Goal: Information Seeking & Learning: Learn about a topic

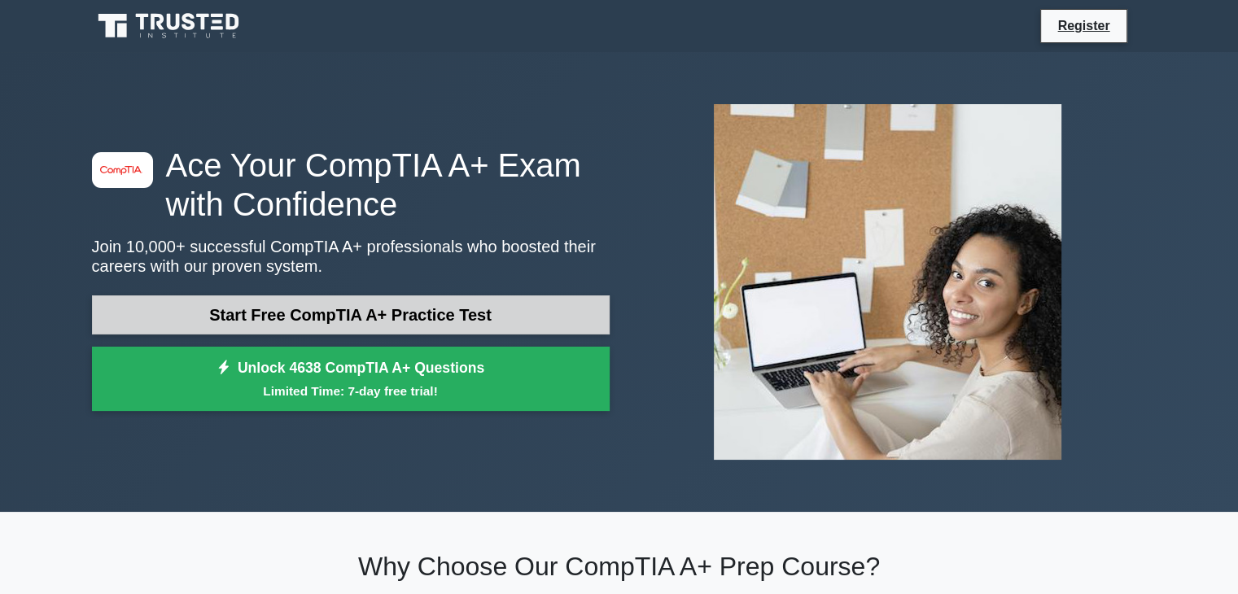
click at [513, 317] on link "Start Free CompTIA A+ Practice Test" at bounding box center [351, 315] width 518 height 39
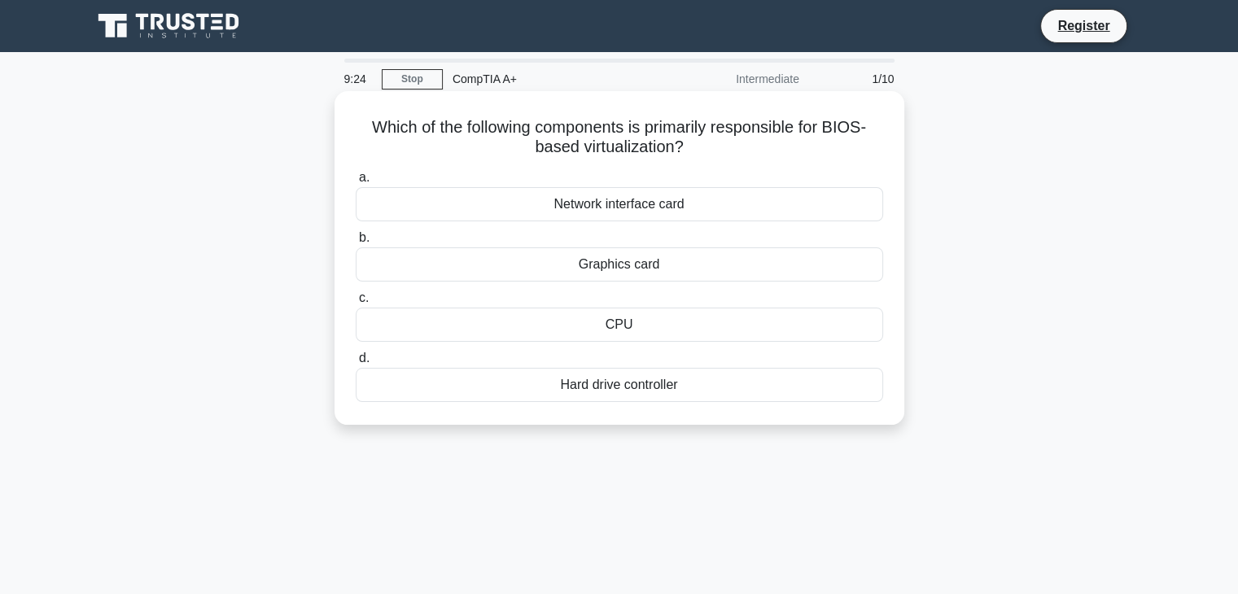
click at [648, 383] on div "Hard drive controller" at bounding box center [620, 385] width 528 height 34
click at [356, 364] on input "d. Hard drive controller" at bounding box center [356, 358] width 0 height 11
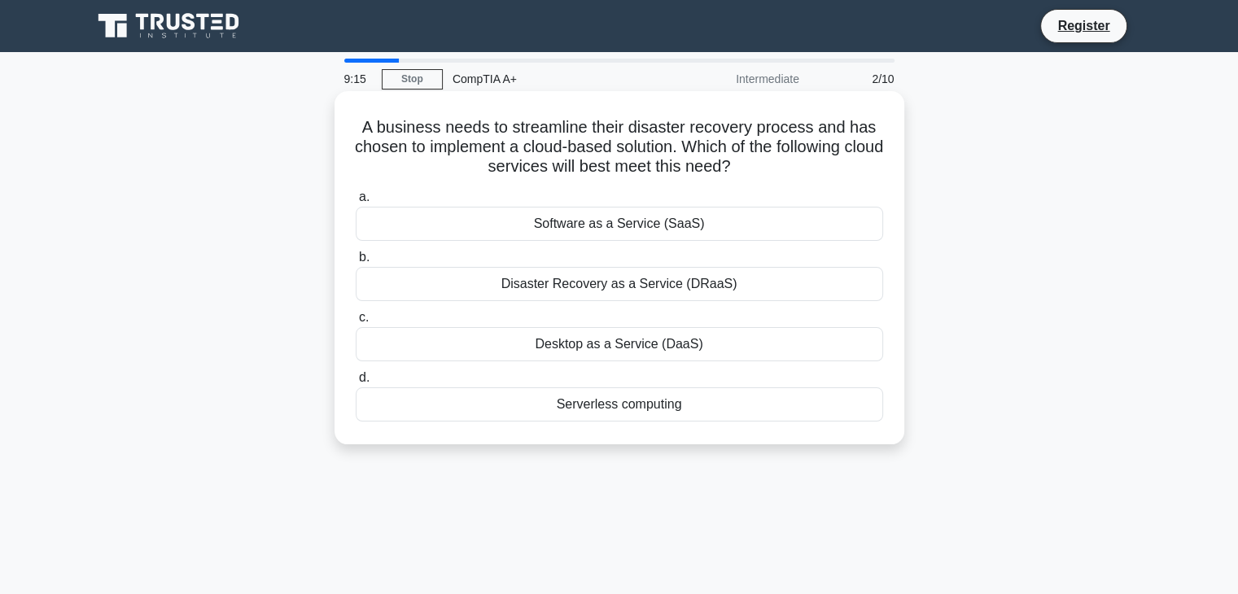
click at [638, 290] on div "Disaster Recovery as a Service (DRaaS)" at bounding box center [620, 284] width 528 height 34
click at [356, 263] on input "b. Disaster Recovery as a Service (DRaaS)" at bounding box center [356, 257] width 0 height 11
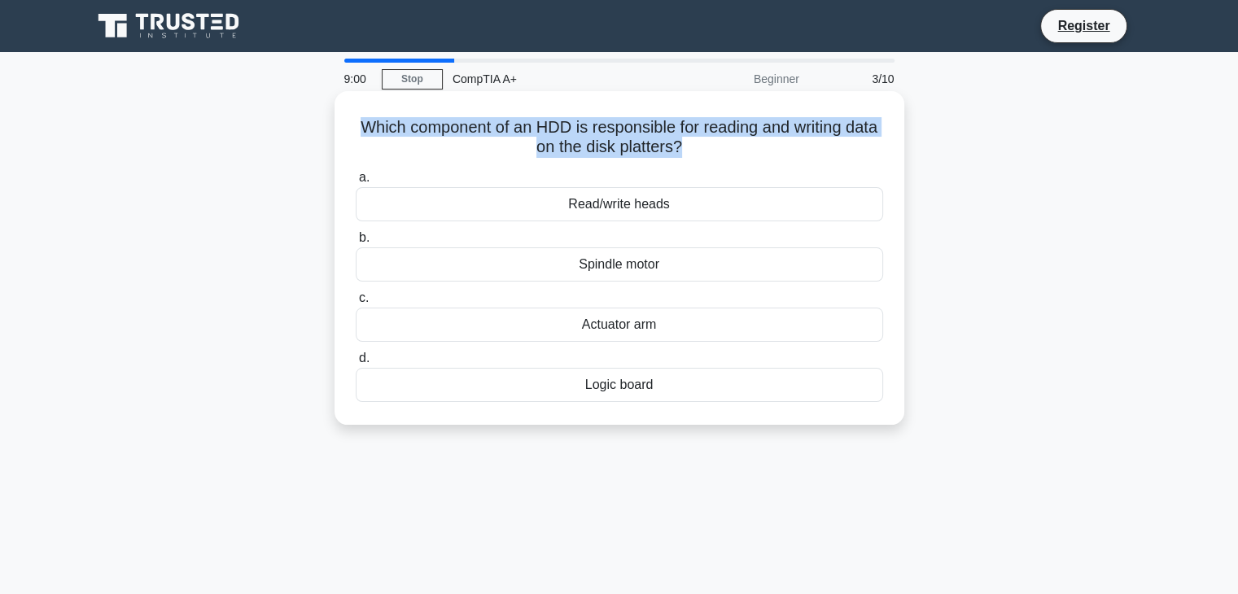
drag, startPoint x: 373, startPoint y: 126, endPoint x: 699, endPoint y: 148, distance: 327.3
click at [699, 148] on h5 "Which component of an HDD is responsible for reading and writing data on the di…" at bounding box center [619, 137] width 531 height 41
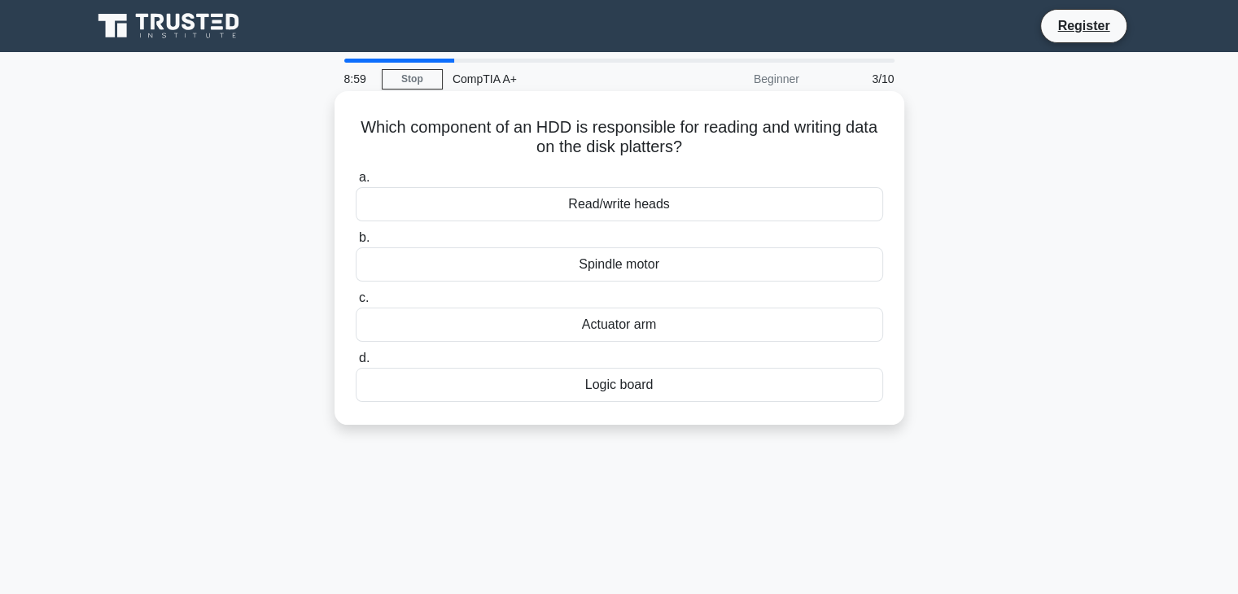
click at [702, 151] on icon ".spinner_0XTQ{transform-origin:center;animation:spinner_y6GP .75s linear infini…" at bounding box center [692, 148] width 20 height 20
drag, startPoint x: 374, startPoint y: 130, endPoint x: 704, endPoint y: 147, distance: 330.2
click at [704, 147] on h5 "Which component of an HDD is responsible for reading and writing data on the di…" at bounding box center [619, 137] width 531 height 41
copy h5 "Which component of an HDD is responsible for reading and writing data on the di…"
click at [686, 209] on div "Read/write heads" at bounding box center [620, 204] width 528 height 34
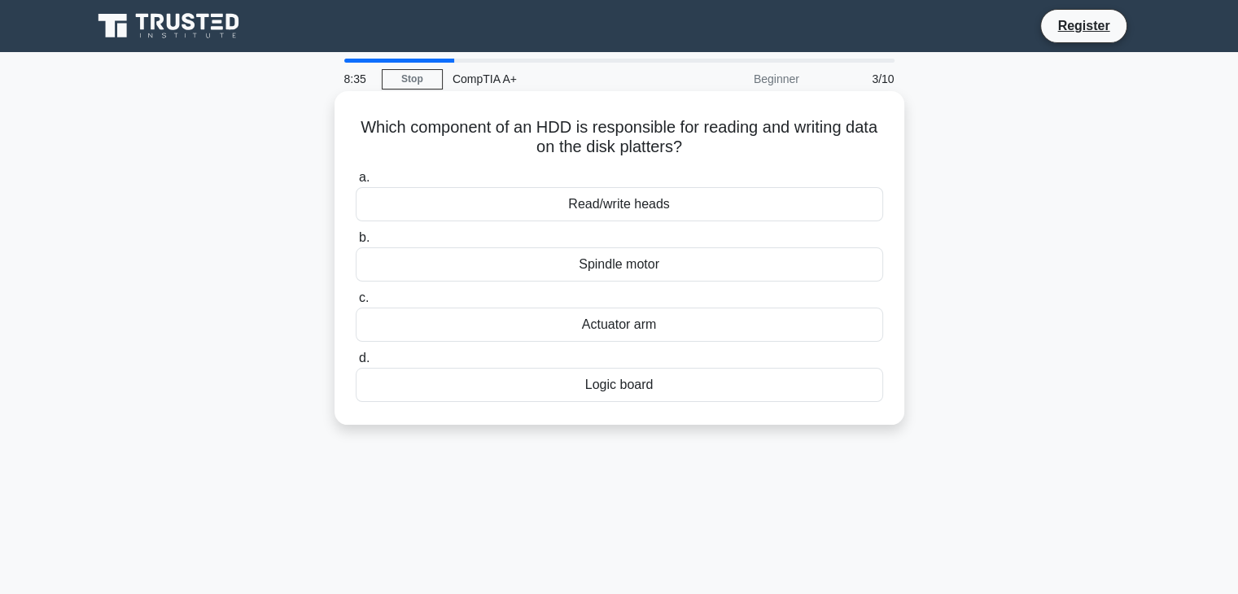
click at [356, 183] on input "a. Read/write heads" at bounding box center [356, 178] width 0 height 11
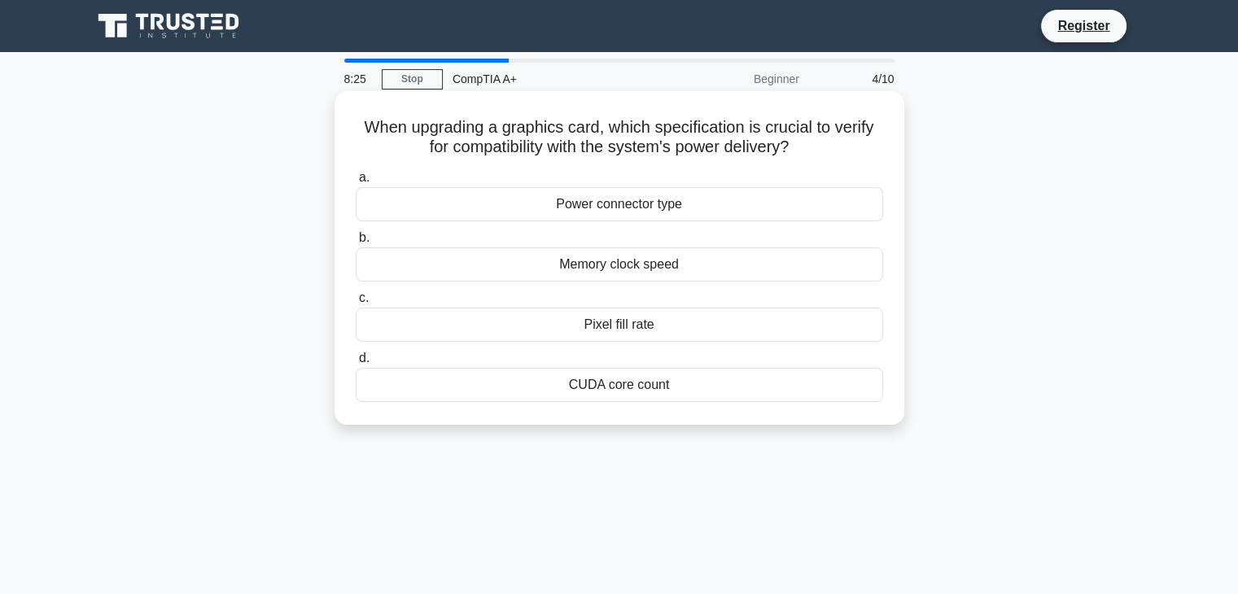
click at [686, 206] on div "Power connector type" at bounding box center [620, 204] width 528 height 34
click at [356, 183] on input "a. Power connector type" at bounding box center [356, 178] width 0 height 11
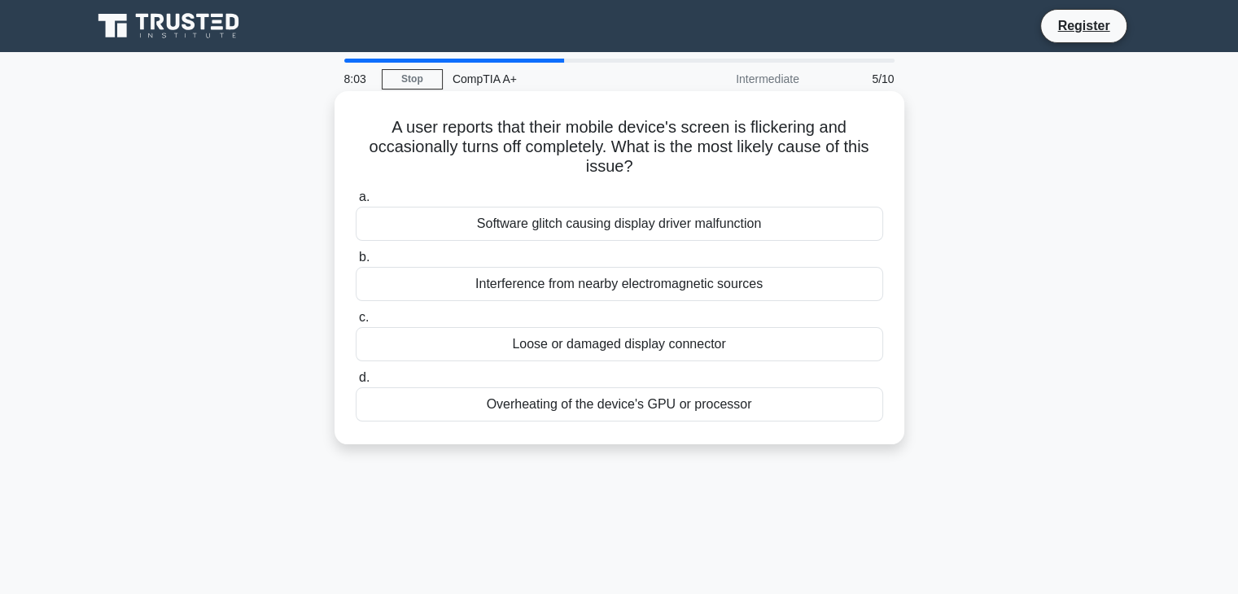
drag, startPoint x: 382, startPoint y: 129, endPoint x: 763, endPoint y: 413, distance: 475.4
click at [763, 413] on div "A user reports that their mobile device's screen is flickering and occasionally…" at bounding box center [619, 268] width 557 height 340
copy div "A user reports that their mobile device's screen is flickering and occasionally…"
click at [779, 349] on div "Loose or damaged display connector" at bounding box center [620, 344] width 528 height 34
click at [356, 323] on input "c. Loose or damaged display connector" at bounding box center [356, 318] width 0 height 11
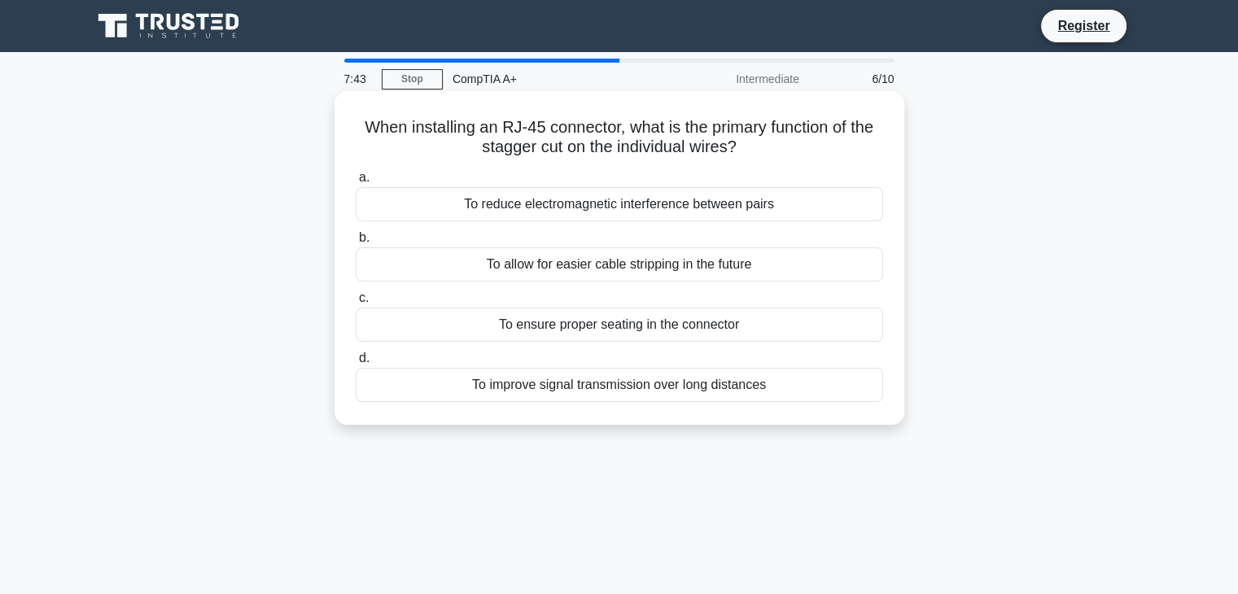
click at [694, 326] on div "To ensure proper seating in the connector" at bounding box center [620, 325] width 528 height 34
click at [356, 304] on input "c. To ensure proper seating in the connector" at bounding box center [356, 298] width 0 height 11
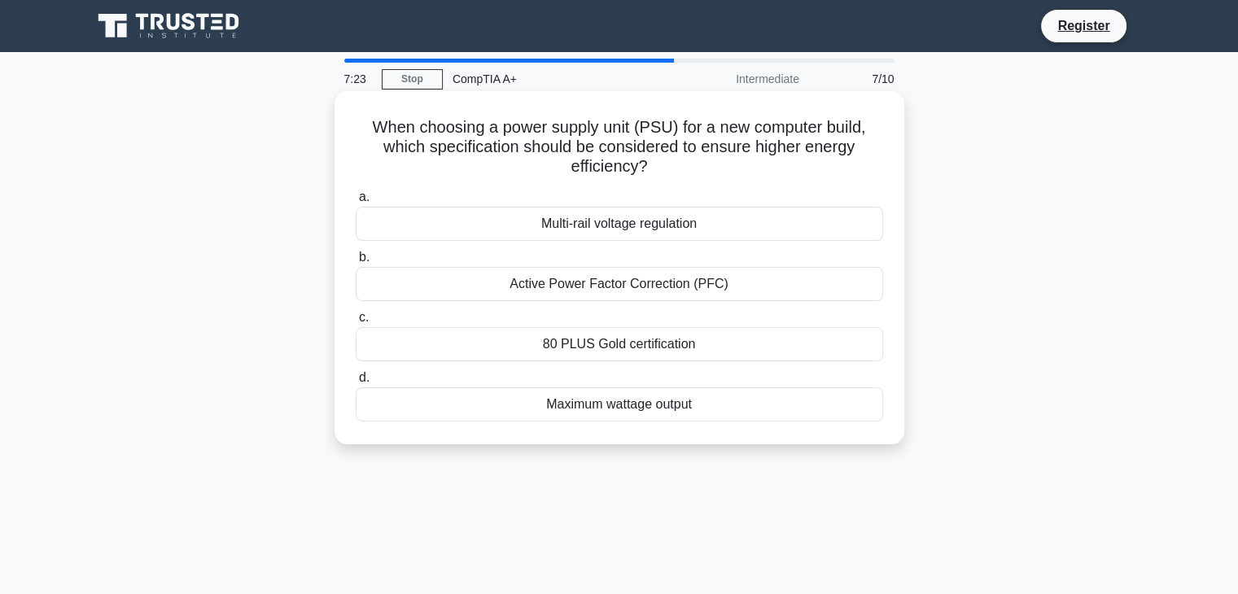
drag, startPoint x: 359, startPoint y: 122, endPoint x: 732, endPoint y: 423, distance: 479.4
click at [732, 423] on div "When choosing a power supply unit (PSU) for a new computer build, which specifi…" at bounding box center [619, 268] width 557 height 340
copy div "When choosing a power supply unit (PSU) for a new computer build, which specifi…"
click at [707, 338] on div "80 PLUS Gold certification" at bounding box center [620, 344] width 528 height 34
click at [356, 323] on input "c. 80 PLUS Gold certification" at bounding box center [356, 318] width 0 height 11
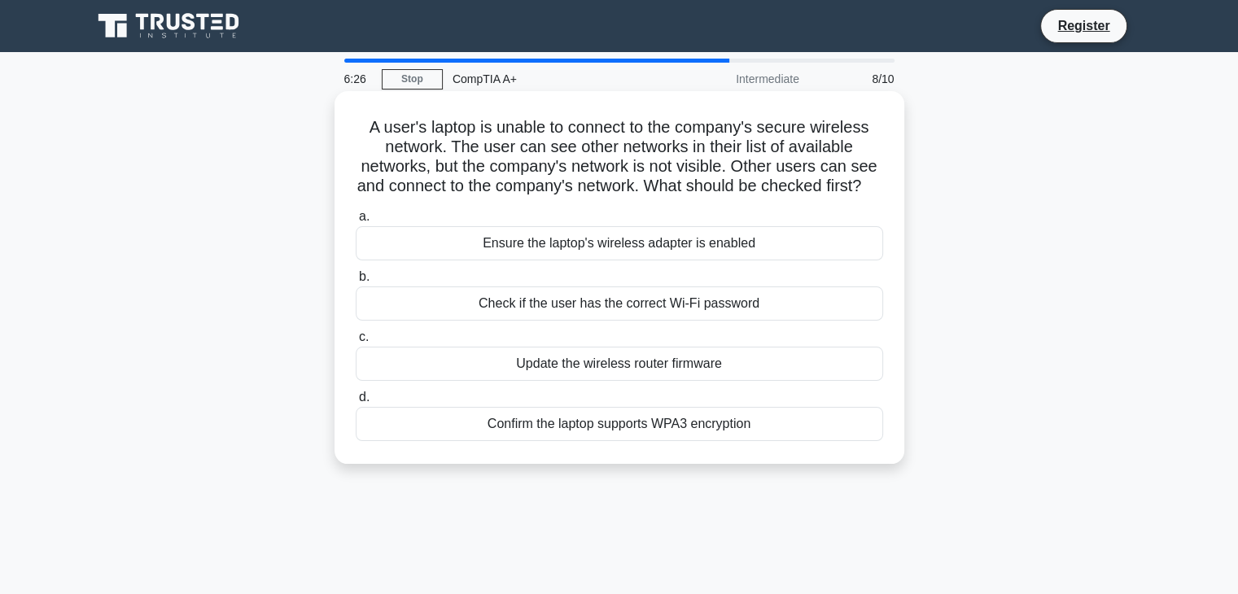
click at [671, 381] on div "Update the wireless router firmware" at bounding box center [620, 364] width 528 height 34
click at [356, 343] on input "c. Update the wireless router firmware" at bounding box center [356, 337] width 0 height 11
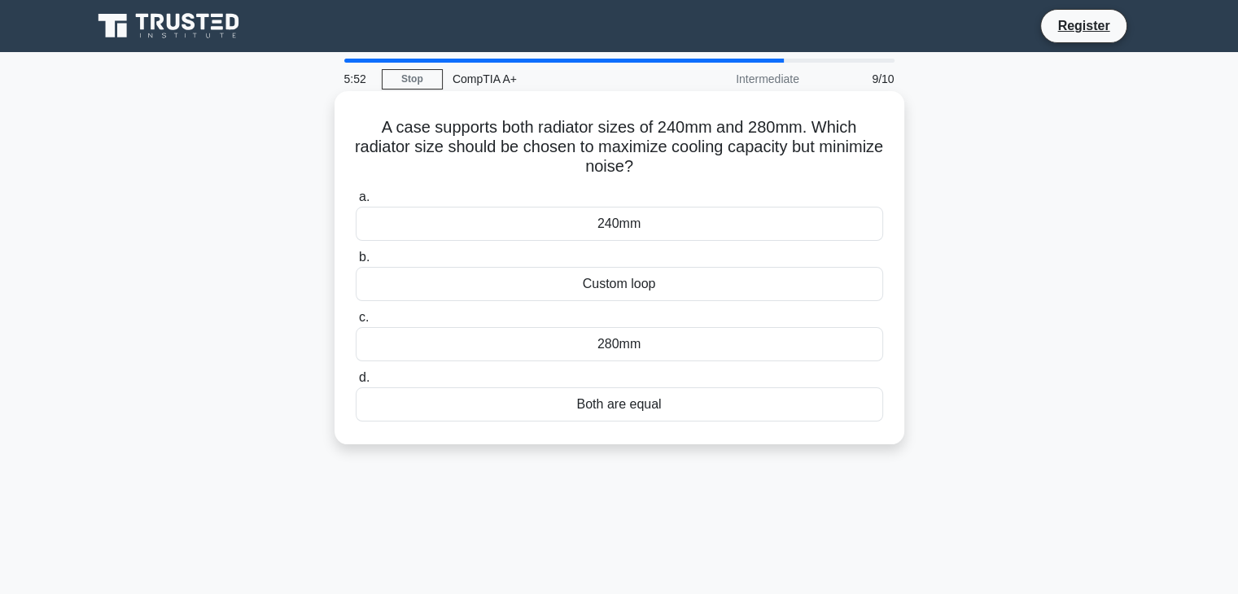
click at [690, 353] on div "280mm" at bounding box center [620, 344] width 528 height 34
click at [356, 323] on input "c. 280mm" at bounding box center [356, 318] width 0 height 11
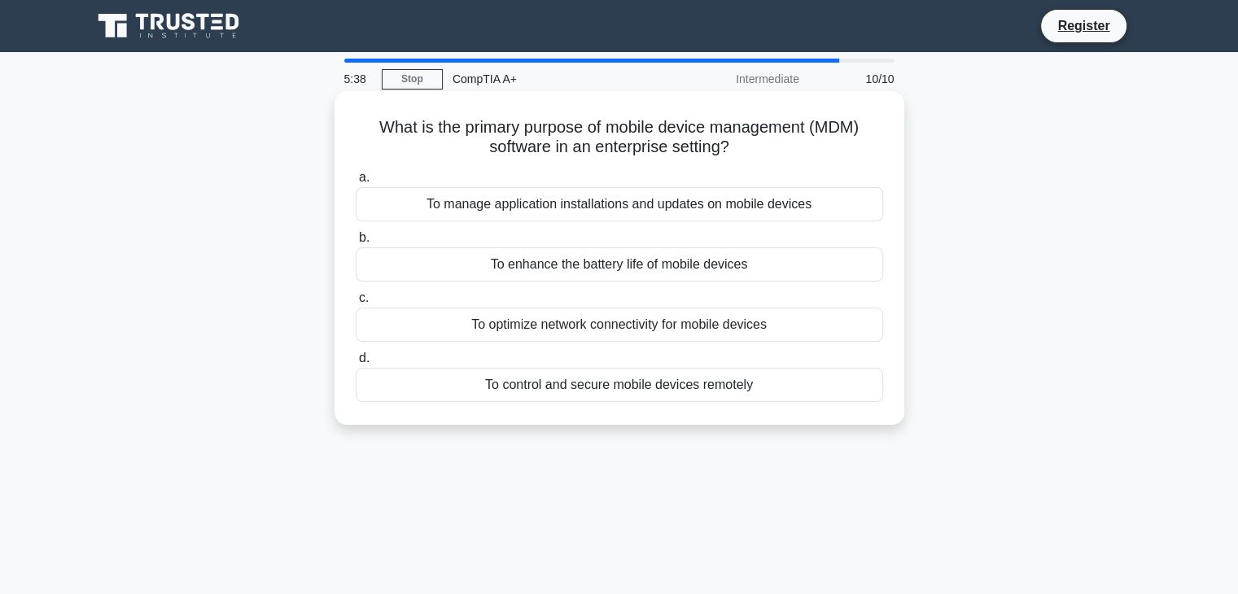
click at [690, 398] on div "To control and secure mobile devices remotely" at bounding box center [620, 385] width 528 height 34
click at [356, 364] on input "d. To control and secure mobile devices remotely" at bounding box center [356, 358] width 0 height 11
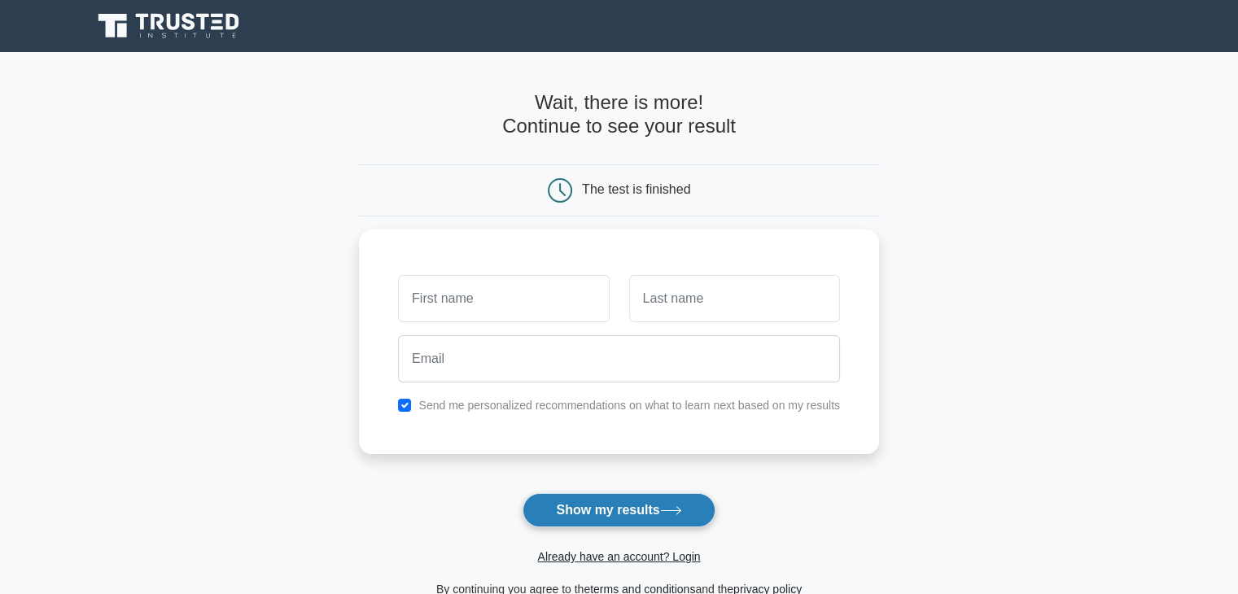
click at [651, 519] on button "Show my results" at bounding box center [619, 510] width 192 height 34
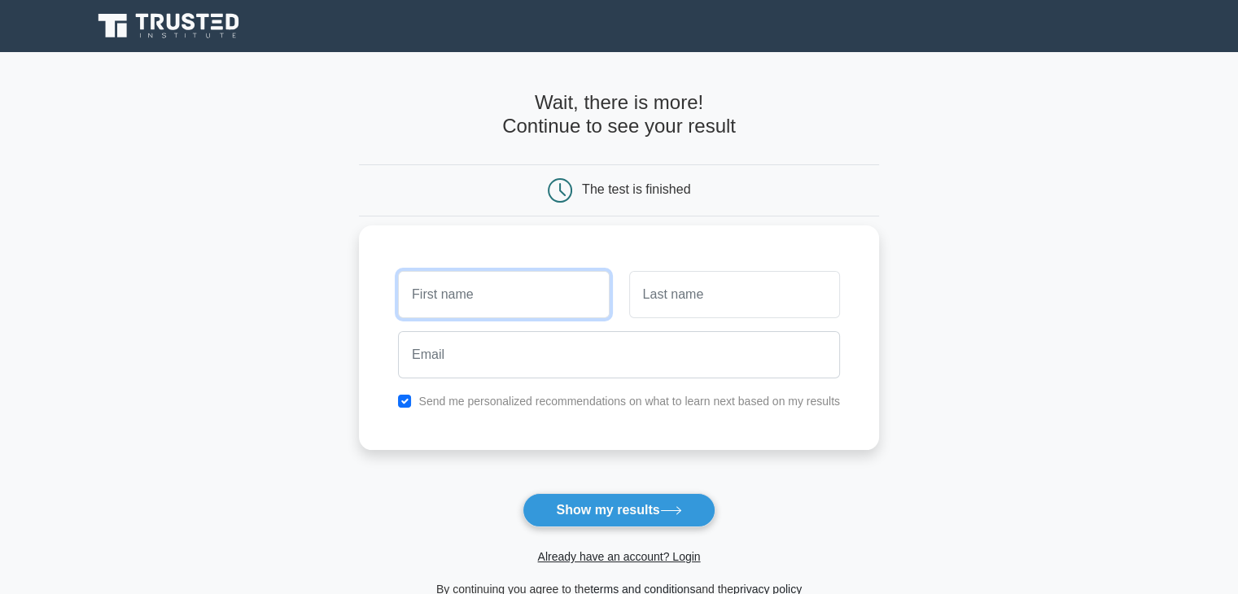
click at [557, 295] on input "text" at bounding box center [503, 294] width 211 height 47
type input "keshav"
click at [759, 305] on input "text" at bounding box center [734, 294] width 211 height 47
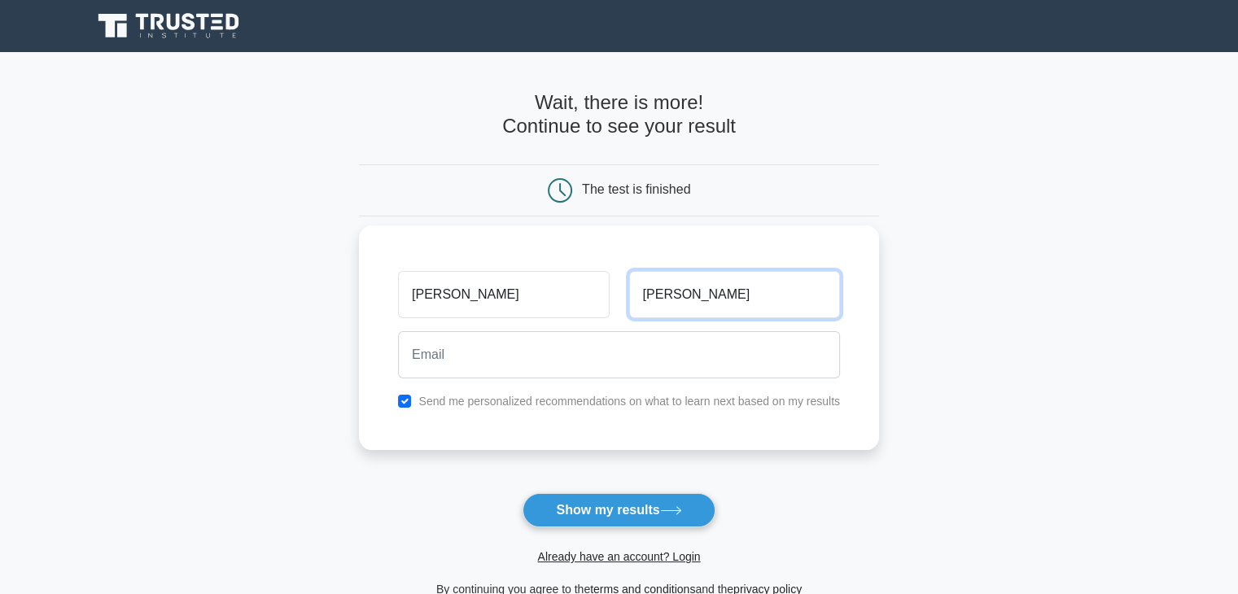
type input "p chidambaram"
click at [527, 398] on label "Send me personalized recommendations on what to learn next based on my results" at bounding box center [630, 401] width 422 height 13
click at [403, 397] on input "checkbox" at bounding box center [404, 401] width 13 height 13
checkbox input "false"
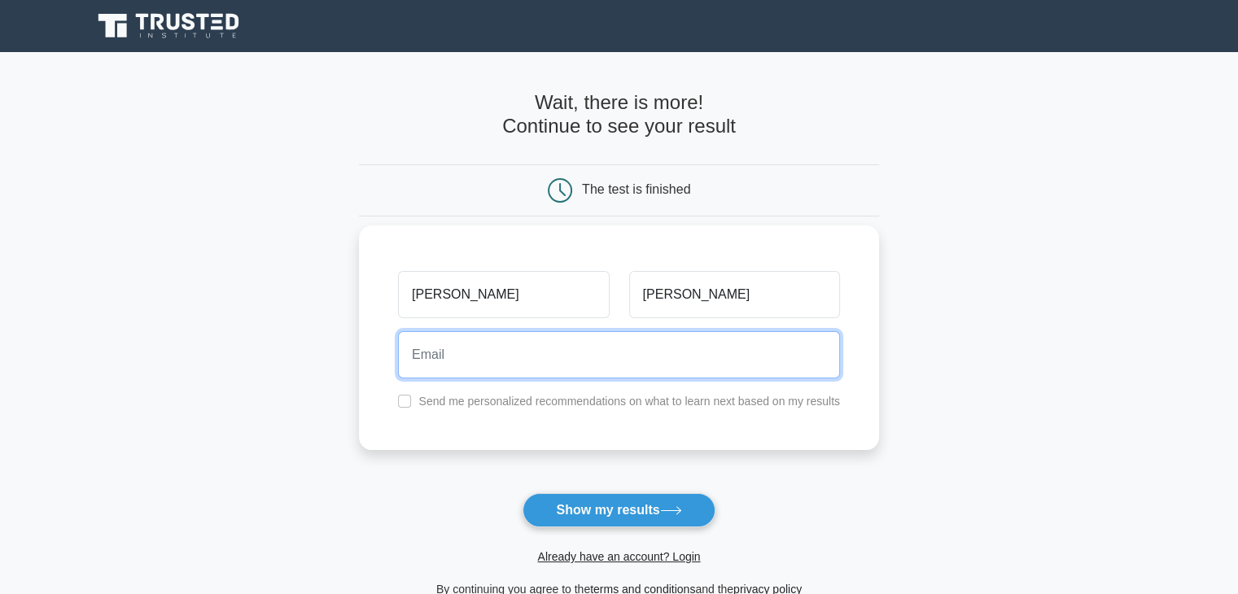
click at [447, 362] on input "email" at bounding box center [619, 354] width 442 height 47
click at [521, 366] on input "keshblade@gmail,com" at bounding box center [619, 354] width 442 height 47
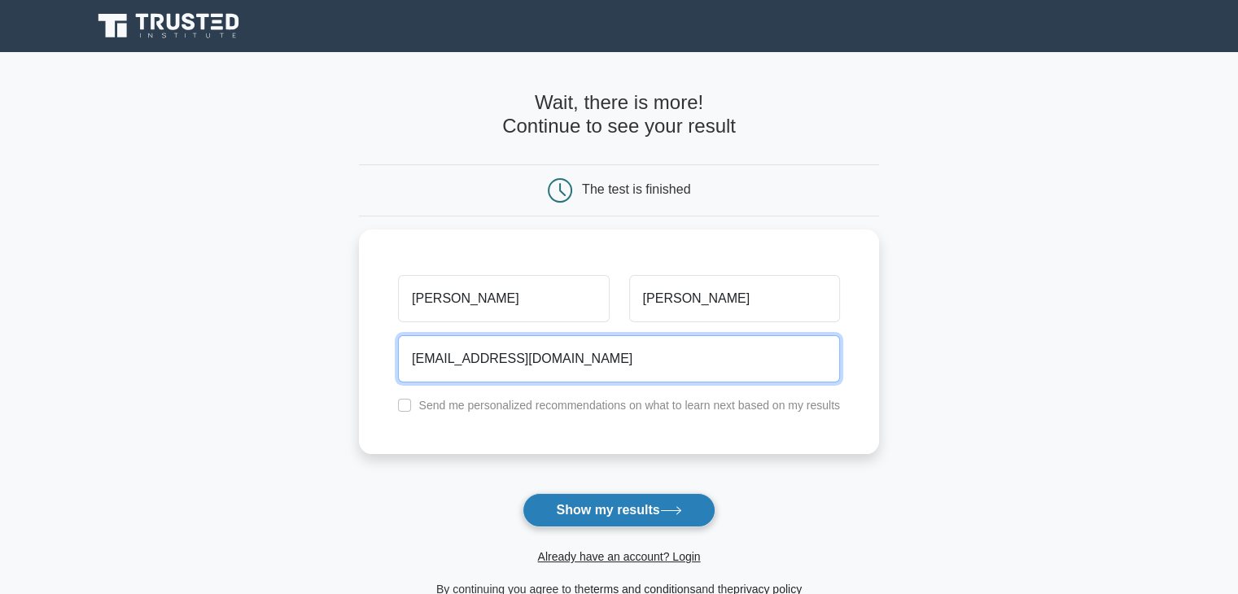
type input "keshblade@gmail.com"
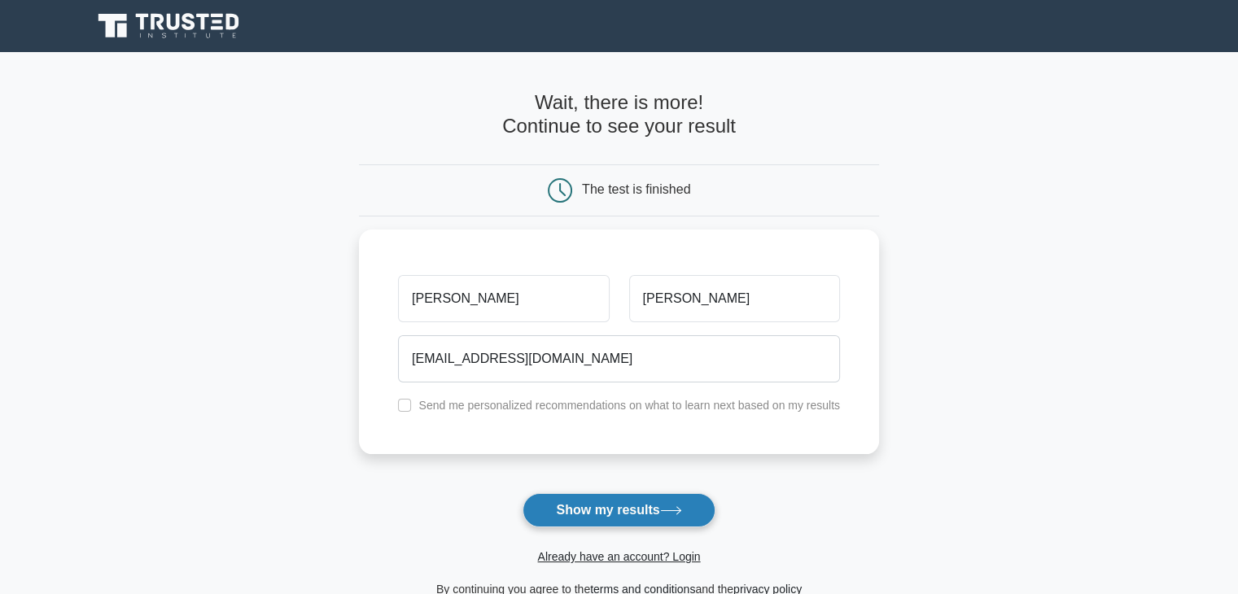
click at [627, 496] on button "Show my results" at bounding box center [619, 510] width 192 height 34
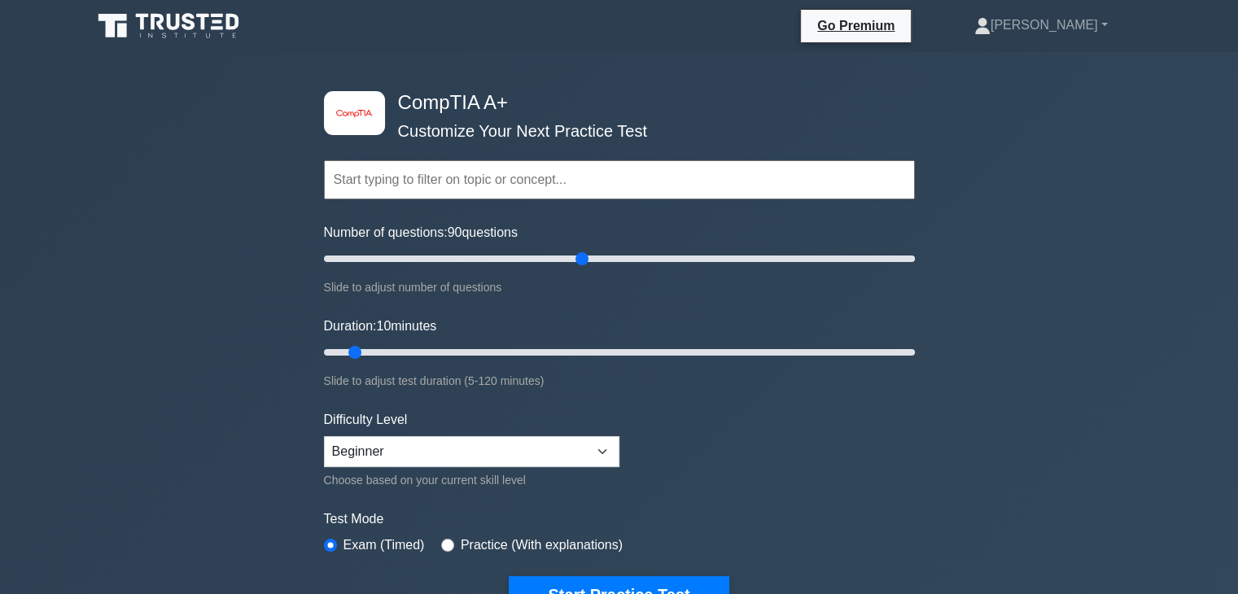
drag, startPoint x: 344, startPoint y: 250, endPoint x: 583, endPoint y: 252, distance: 238.6
type input "90"
click at [583, 252] on input "Number of questions: 90 questions" at bounding box center [619, 259] width 591 height 20
click at [355, 349] on input "Duration: 10 minutes" at bounding box center [619, 353] width 591 height 20
click at [421, 444] on select "Beginner Intermediate Expert" at bounding box center [472, 451] width 296 height 31
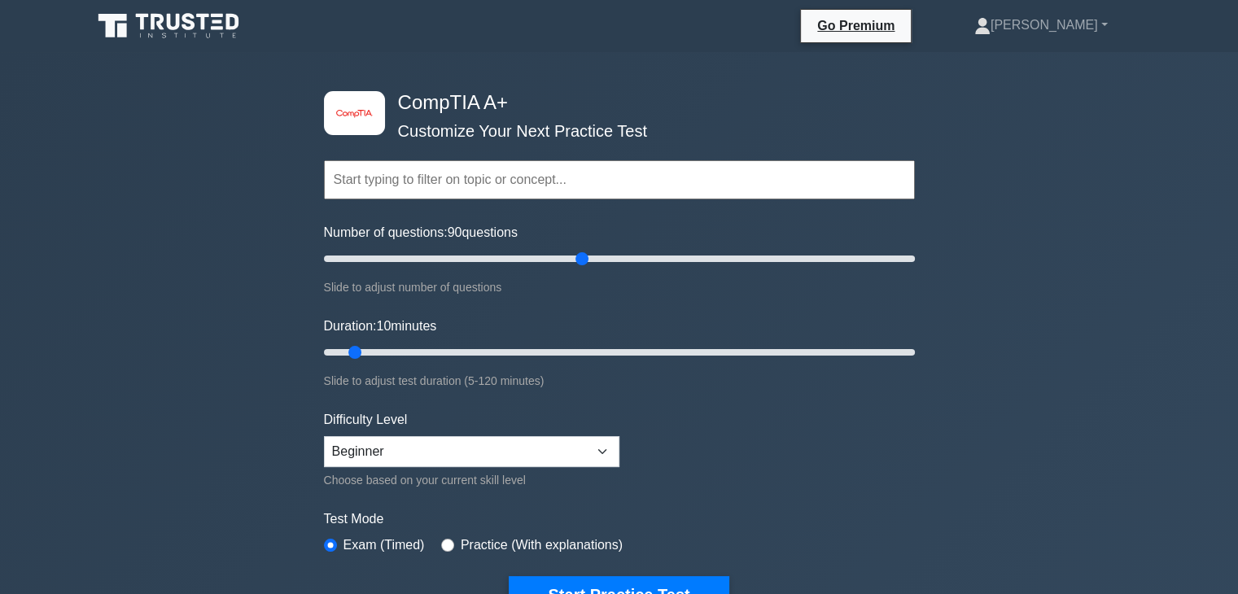
click at [405, 538] on label "Exam (Timed)" at bounding box center [384, 546] width 81 height 20
drag, startPoint x: 362, startPoint y: 351, endPoint x: 604, endPoint y: 357, distance: 242.7
type input "60"
click at [604, 357] on input "Duration: 60 minutes" at bounding box center [619, 353] width 591 height 20
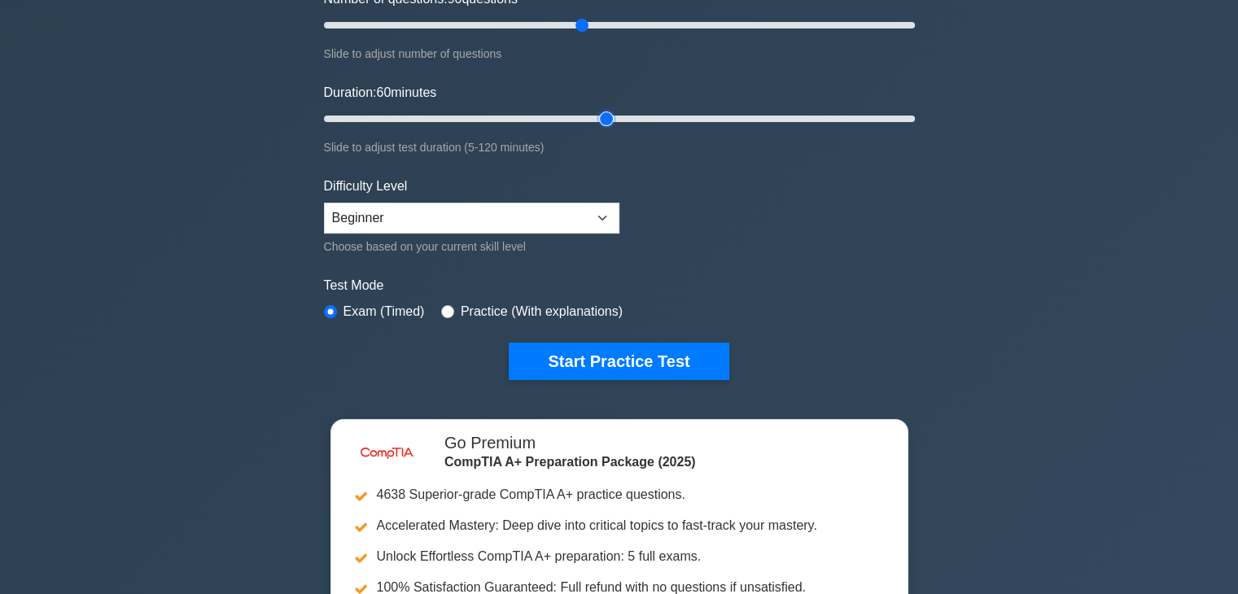
scroll to position [244, 0]
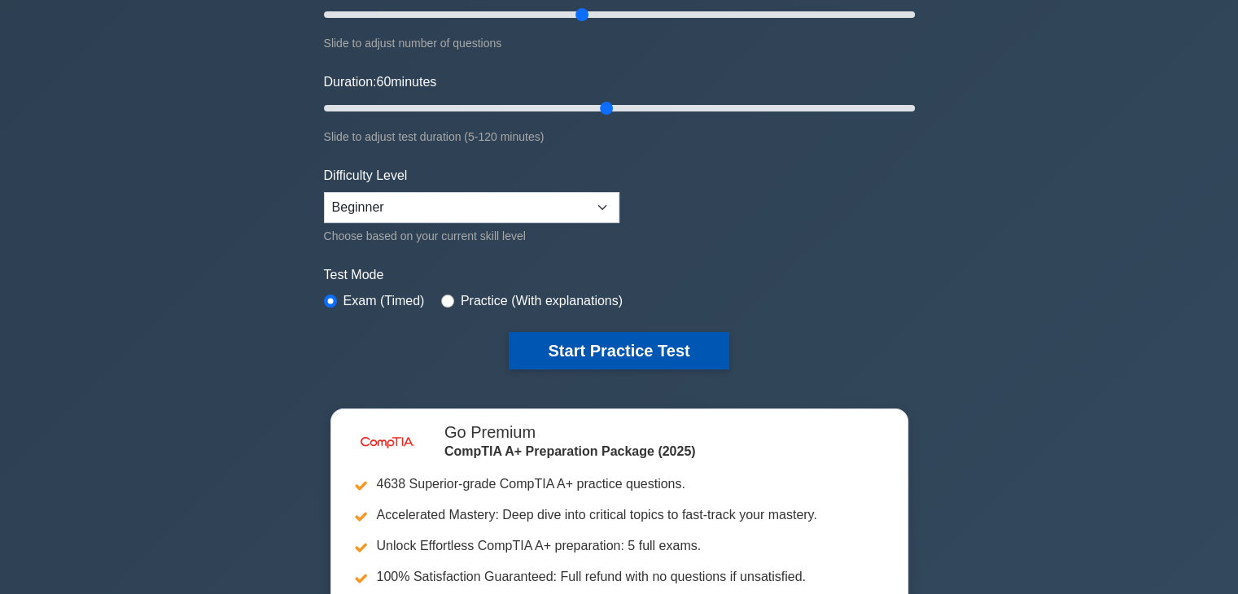
click at [557, 346] on button "Start Practice Test" at bounding box center [619, 350] width 220 height 37
